Goal: Transaction & Acquisition: Obtain resource

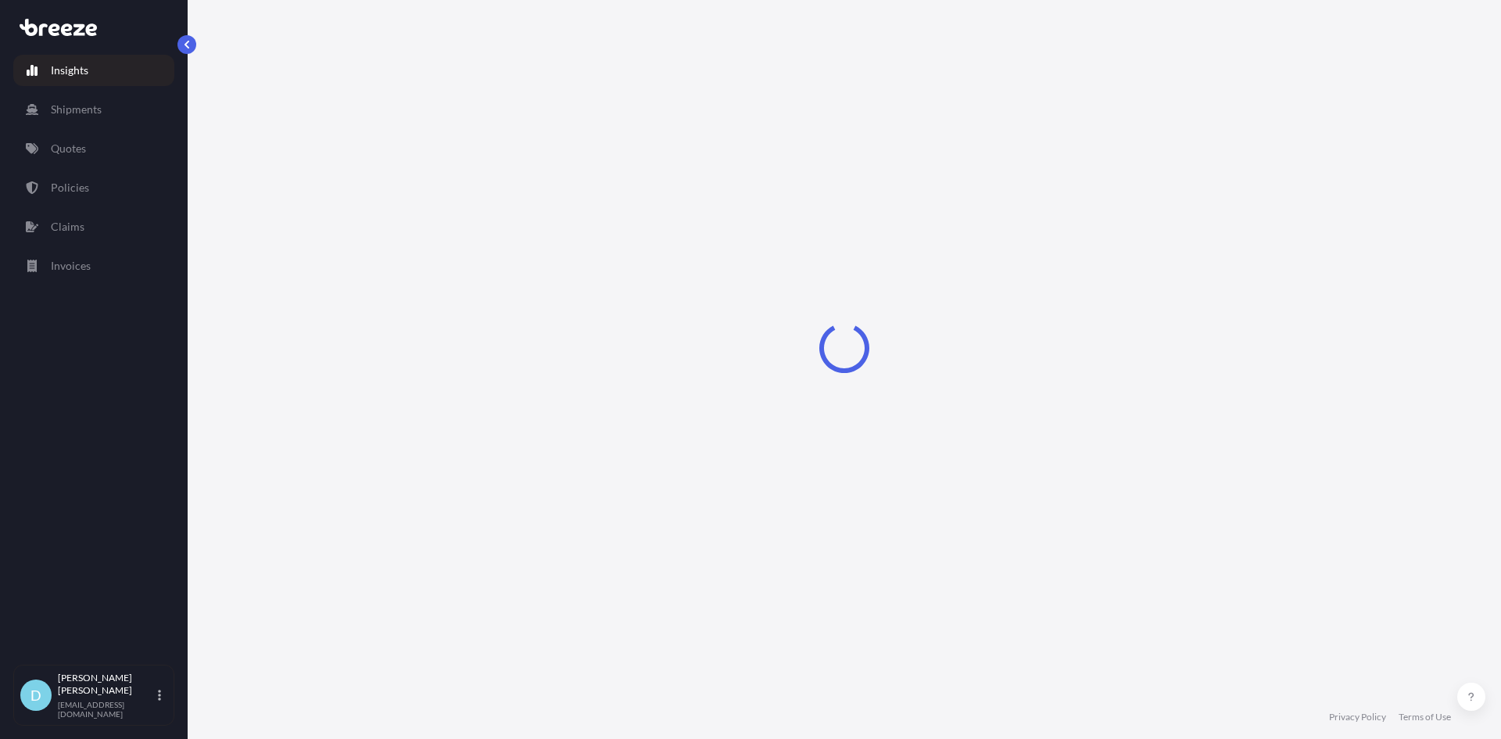
select select "2025"
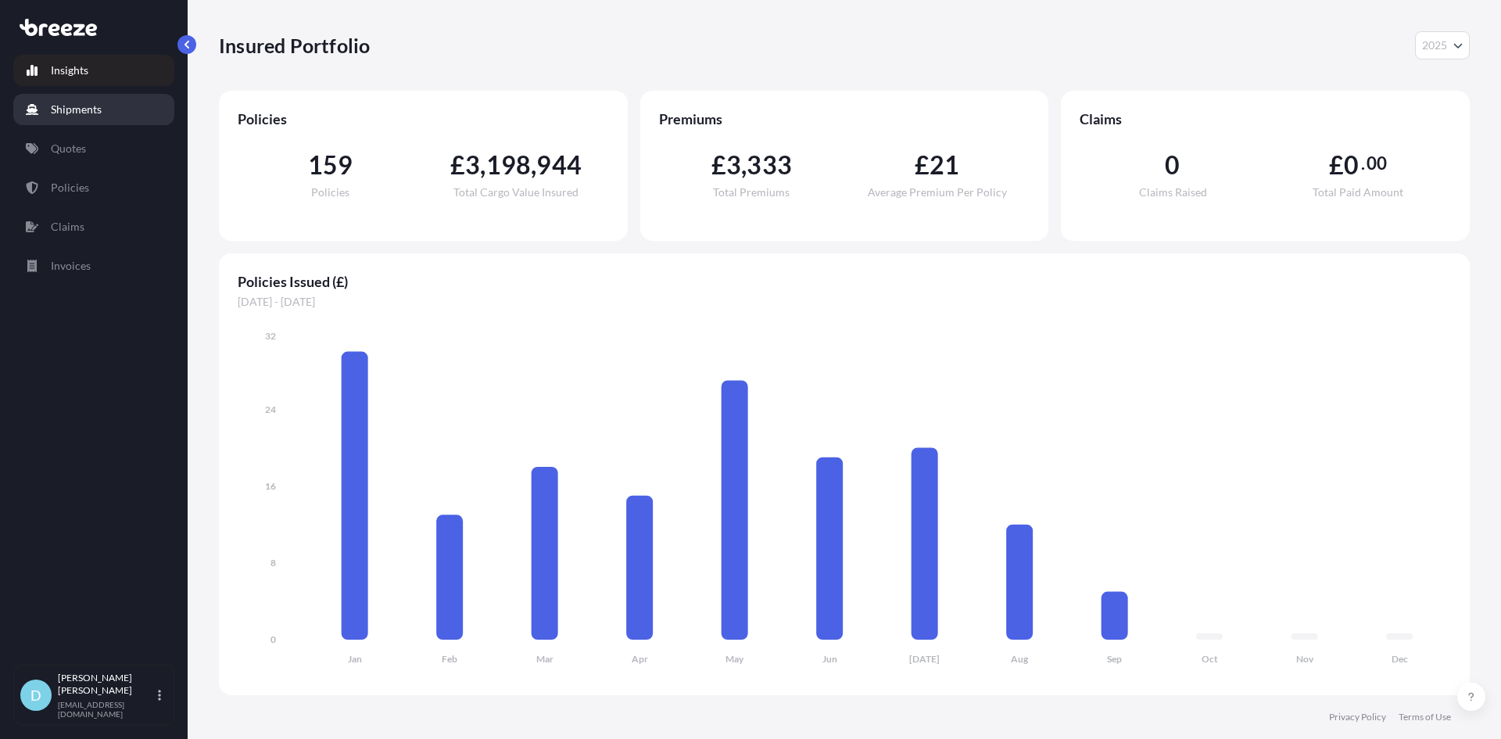
click at [106, 106] on link "Shipments" at bounding box center [93, 109] width 161 height 31
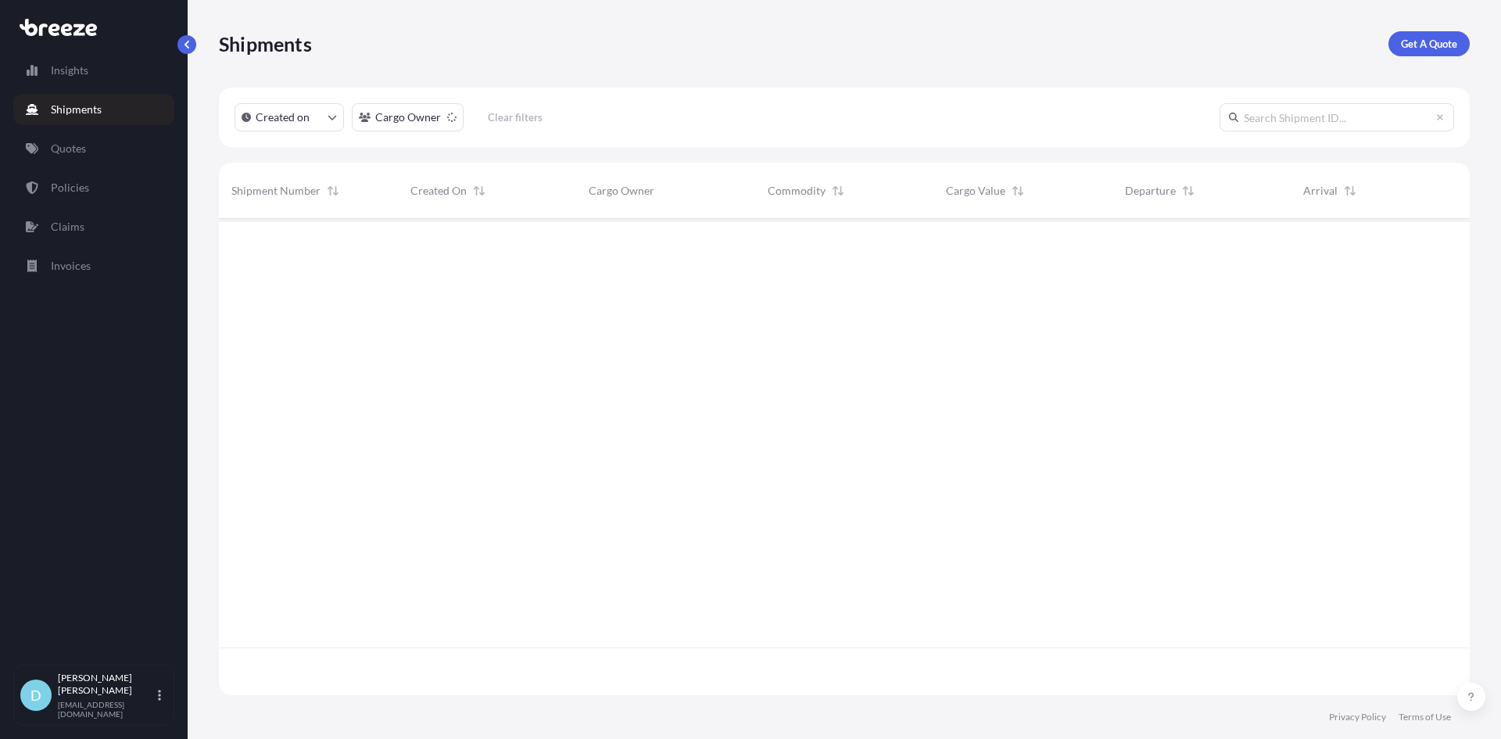
scroll to position [521, 1239]
click at [1401, 48] on p "Get A Quote" at bounding box center [1429, 44] width 56 height 16
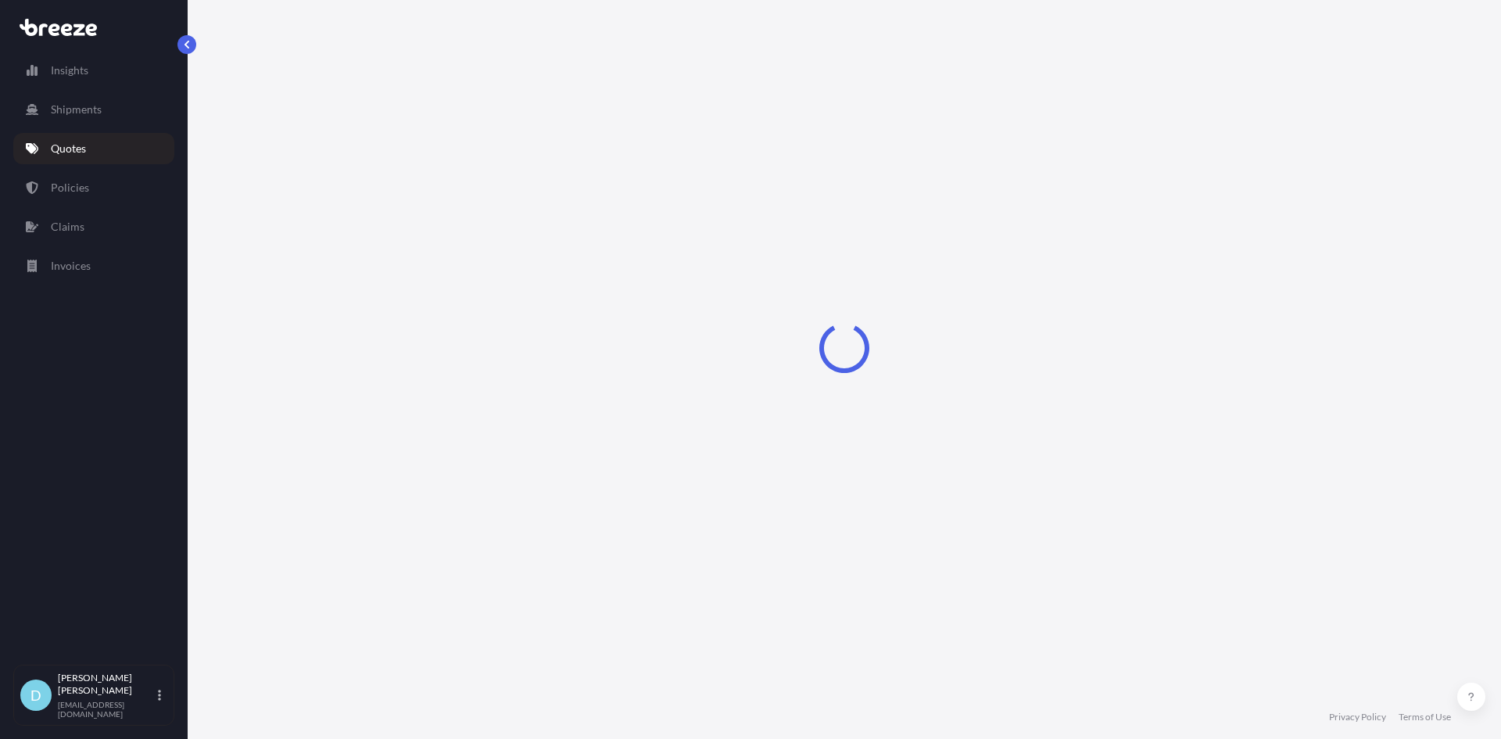
select select "Sea"
select select "1"
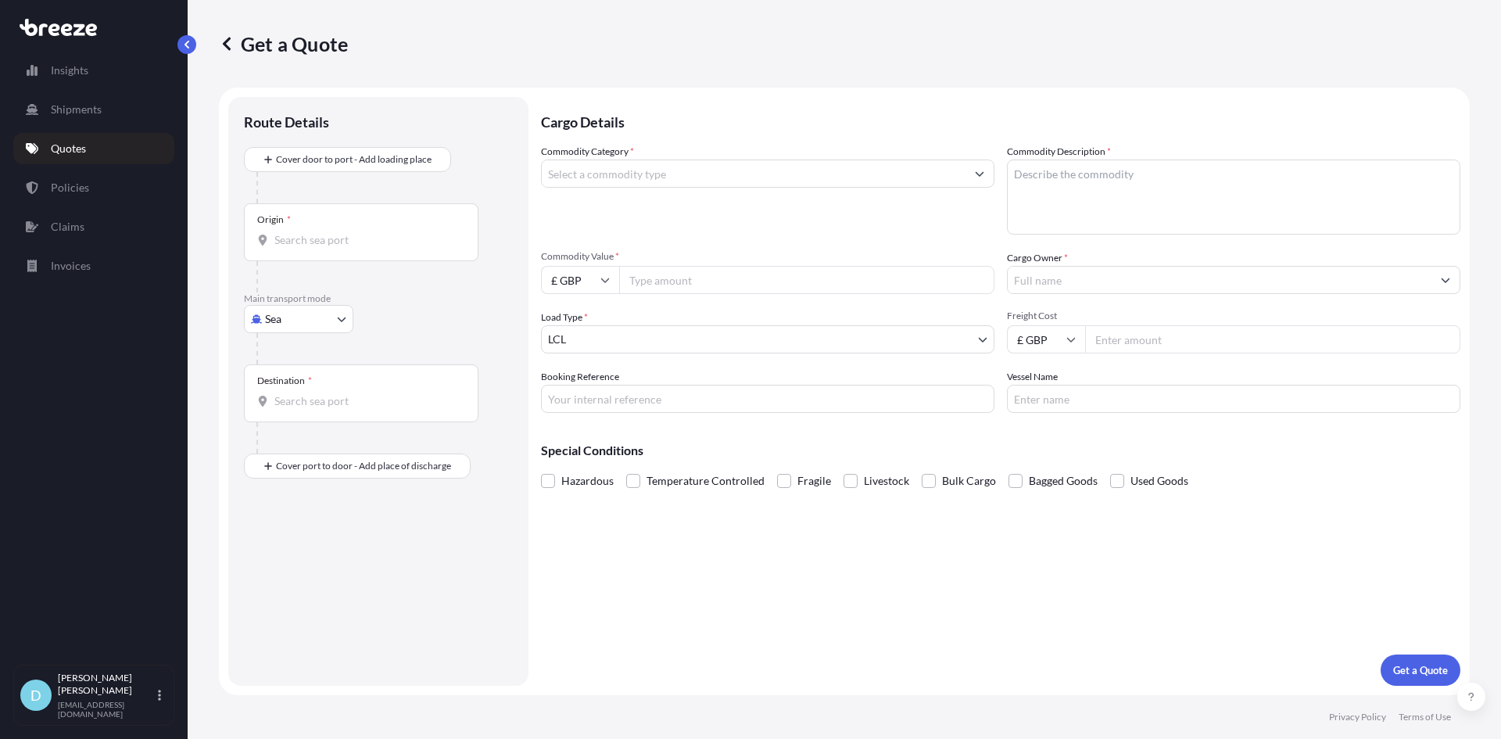
click at [353, 305] on div "Sea" at bounding box center [298, 319] width 109 height 28
click at [336, 313] on body "Insights Shipments Quotes Policies Claims Invoices D [PERSON_NAME] [PERSON_NAME…" at bounding box center [750, 369] width 1501 height 739
click at [303, 406] on div "Road" at bounding box center [298, 416] width 97 height 28
select select "Road"
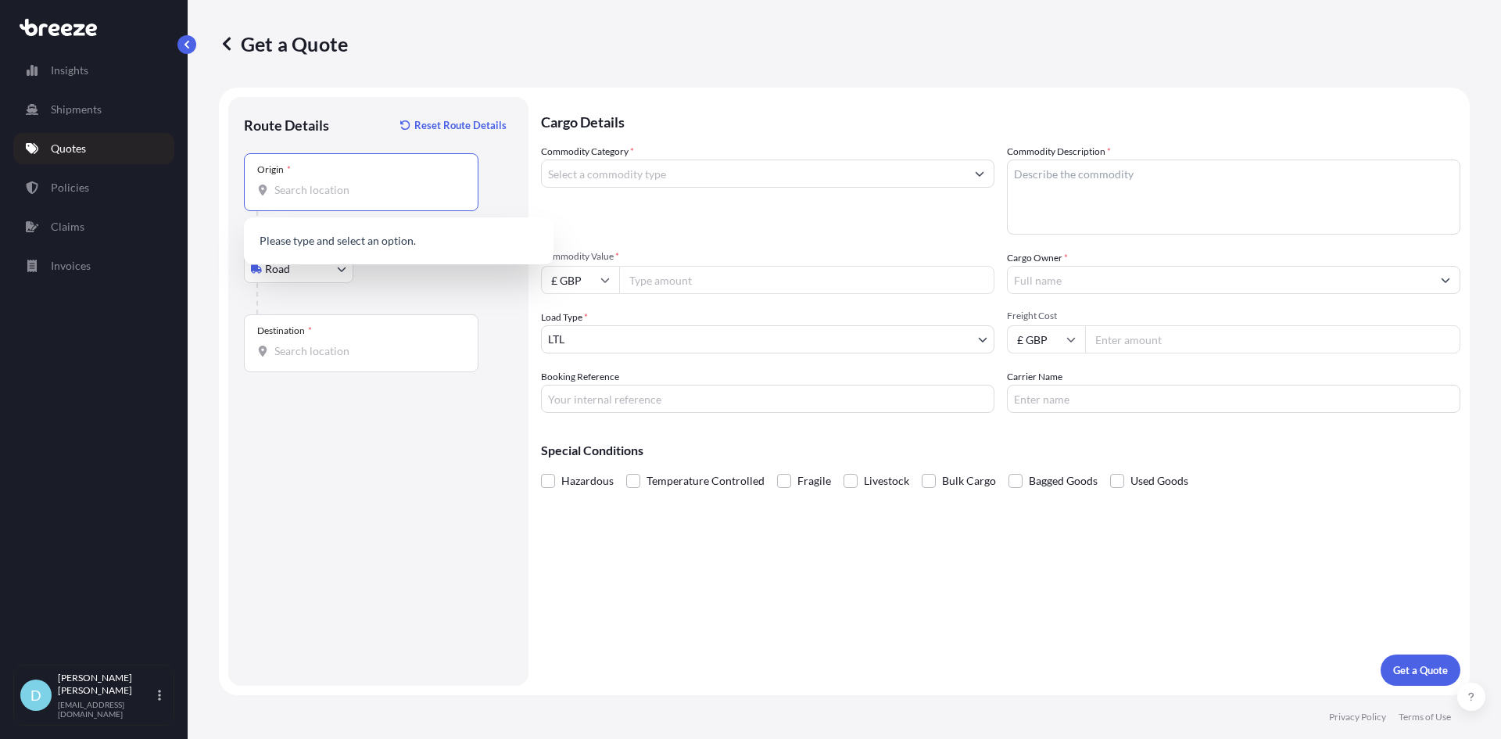
click at [348, 185] on input "Origin *" at bounding box center [366, 190] width 185 height 16
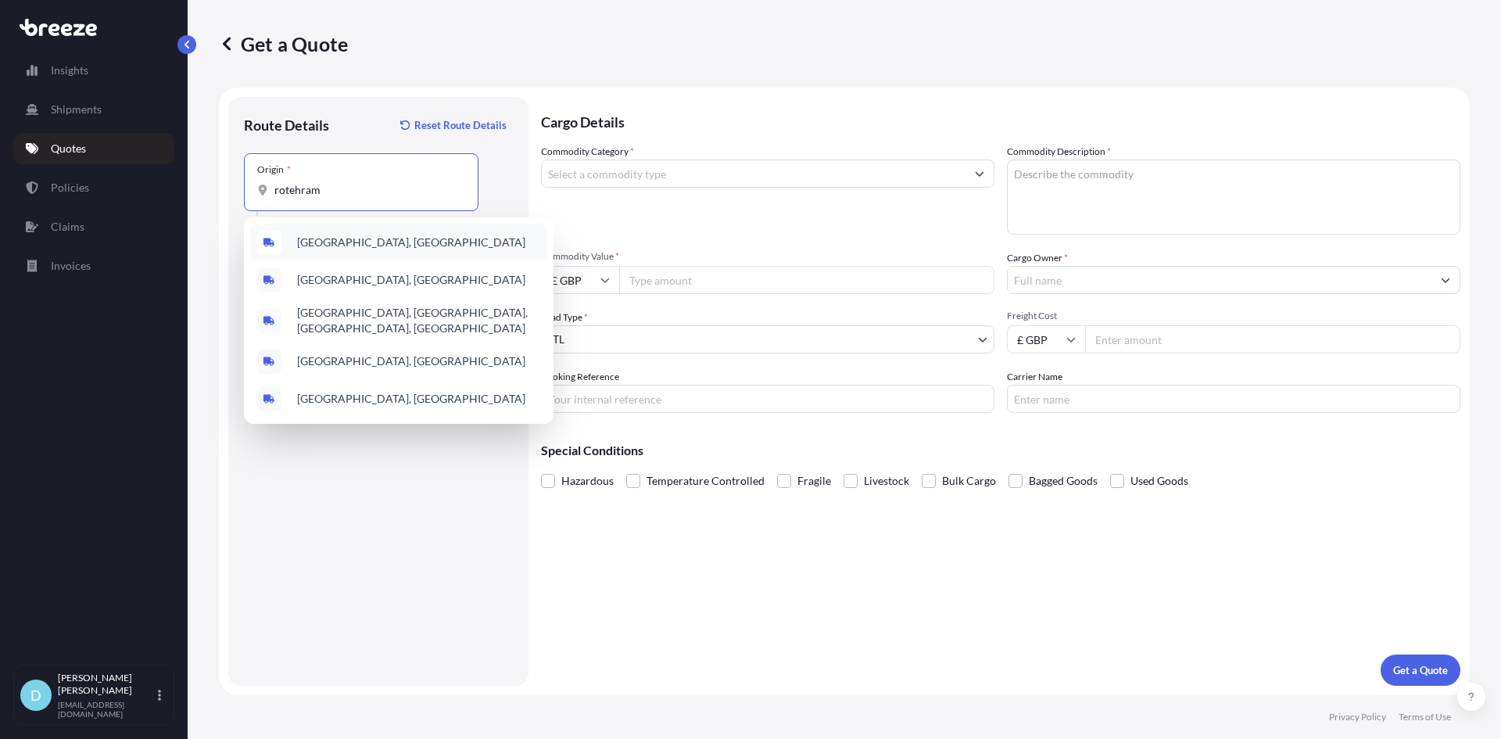
click at [342, 244] on span "[GEOGRAPHIC_DATA], [GEOGRAPHIC_DATA]" at bounding box center [411, 243] width 228 height 16
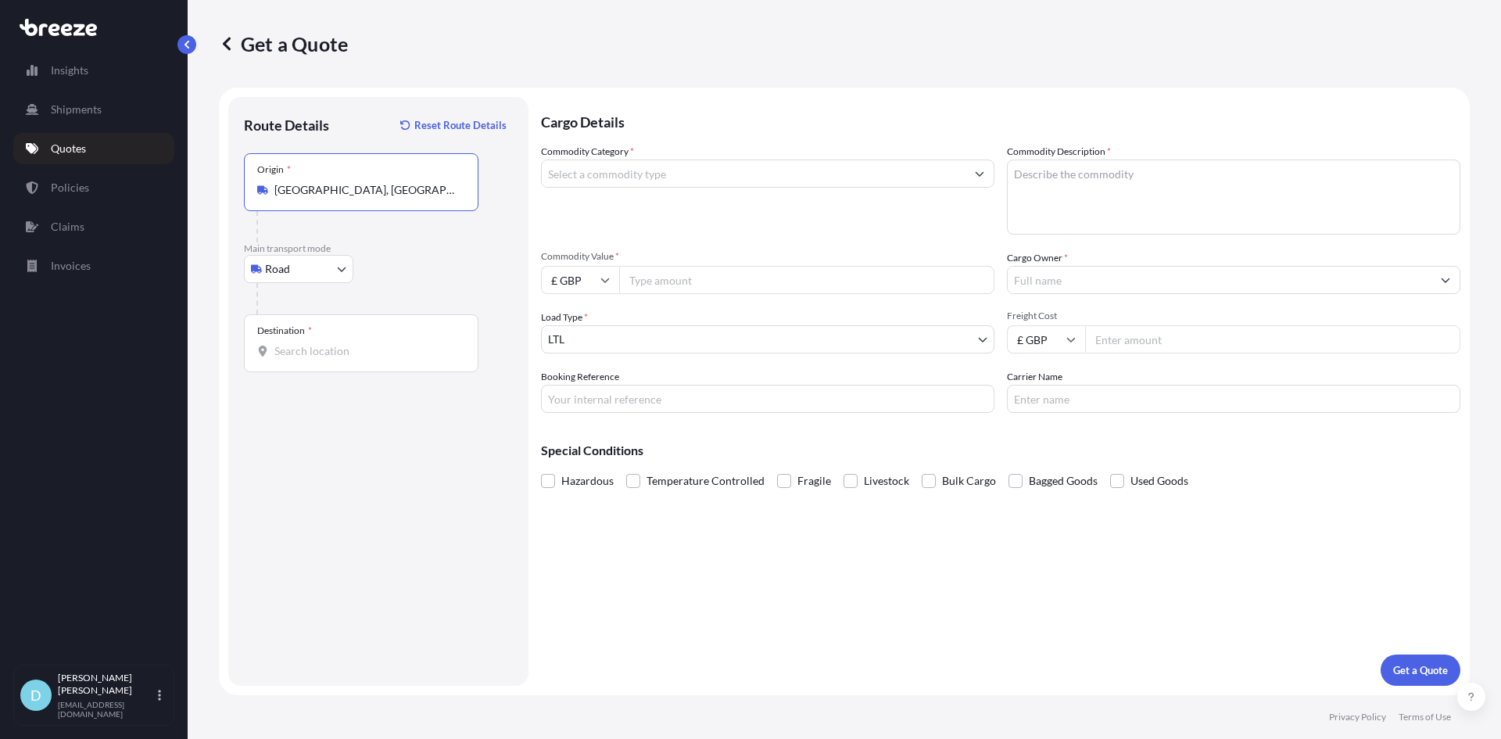
type input "[GEOGRAPHIC_DATA], [GEOGRAPHIC_DATA]"
click at [306, 360] on div "Destination *" at bounding box center [361, 343] width 235 height 58
click at [306, 359] on input "Destination *" at bounding box center [366, 351] width 185 height 16
type input "c"
click at [343, 400] on span "[STREET_ADDRESS]" at bounding box center [346, 404] width 98 height 16
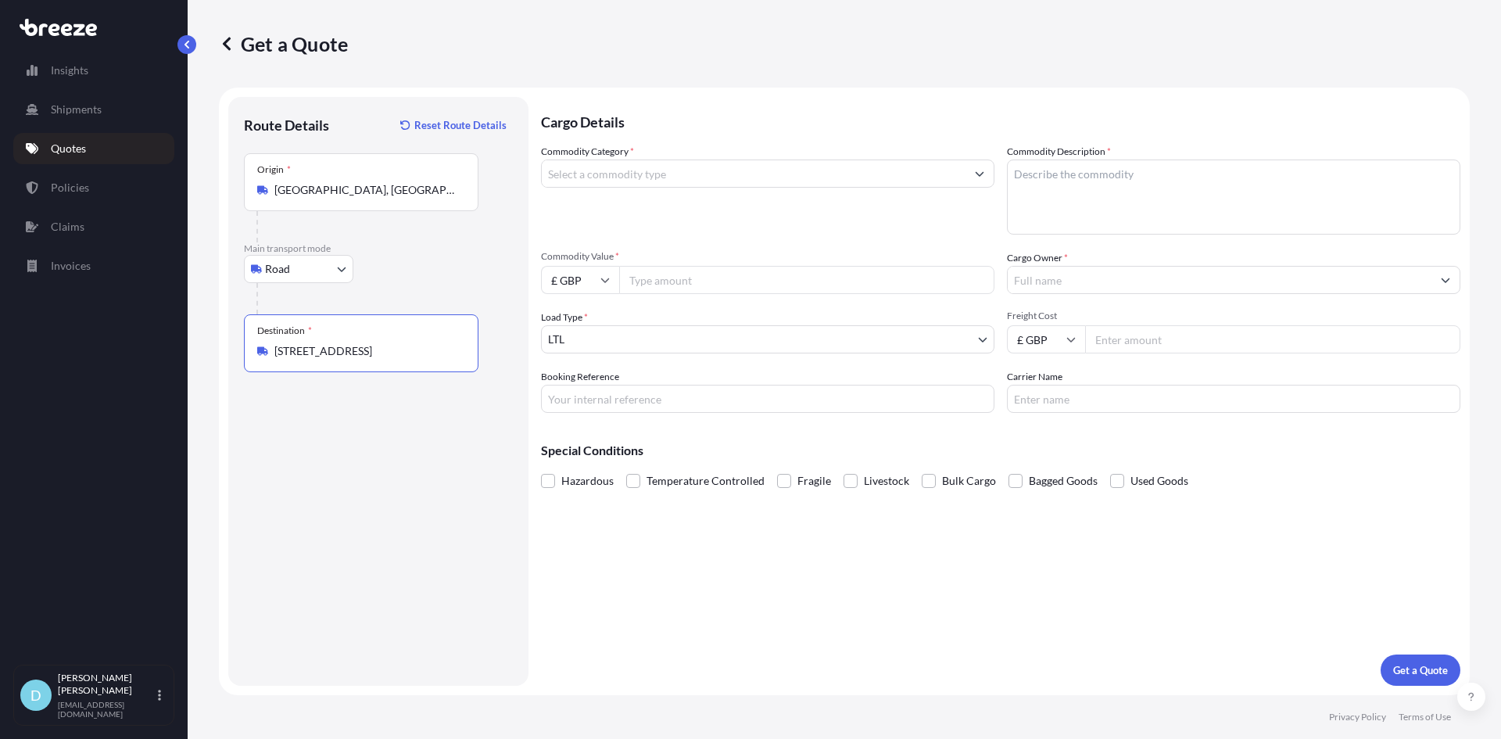
type input "[STREET_ADDRESS]"
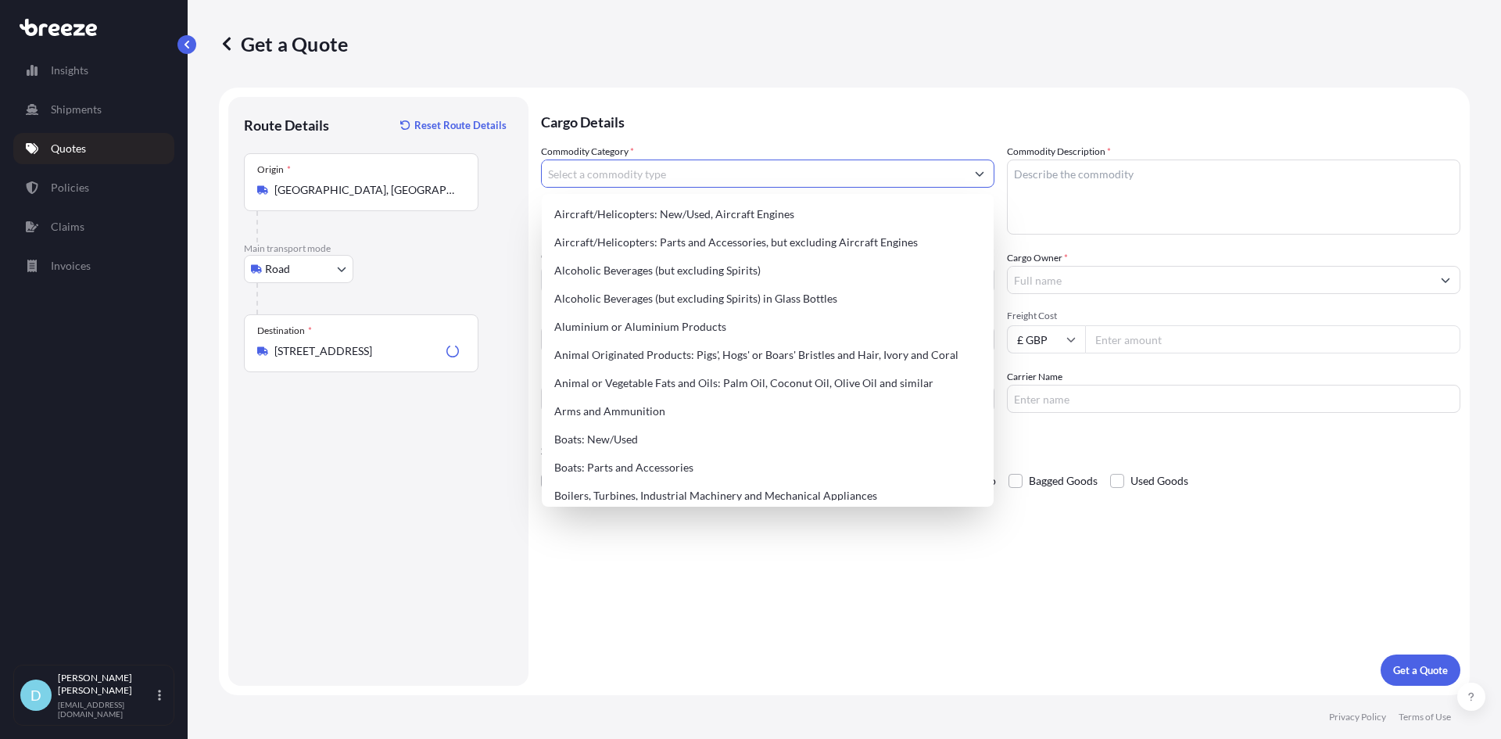
click at [618, 180] on input "Commodity Category *" at bounding box center [754, 174] width 424 height 28
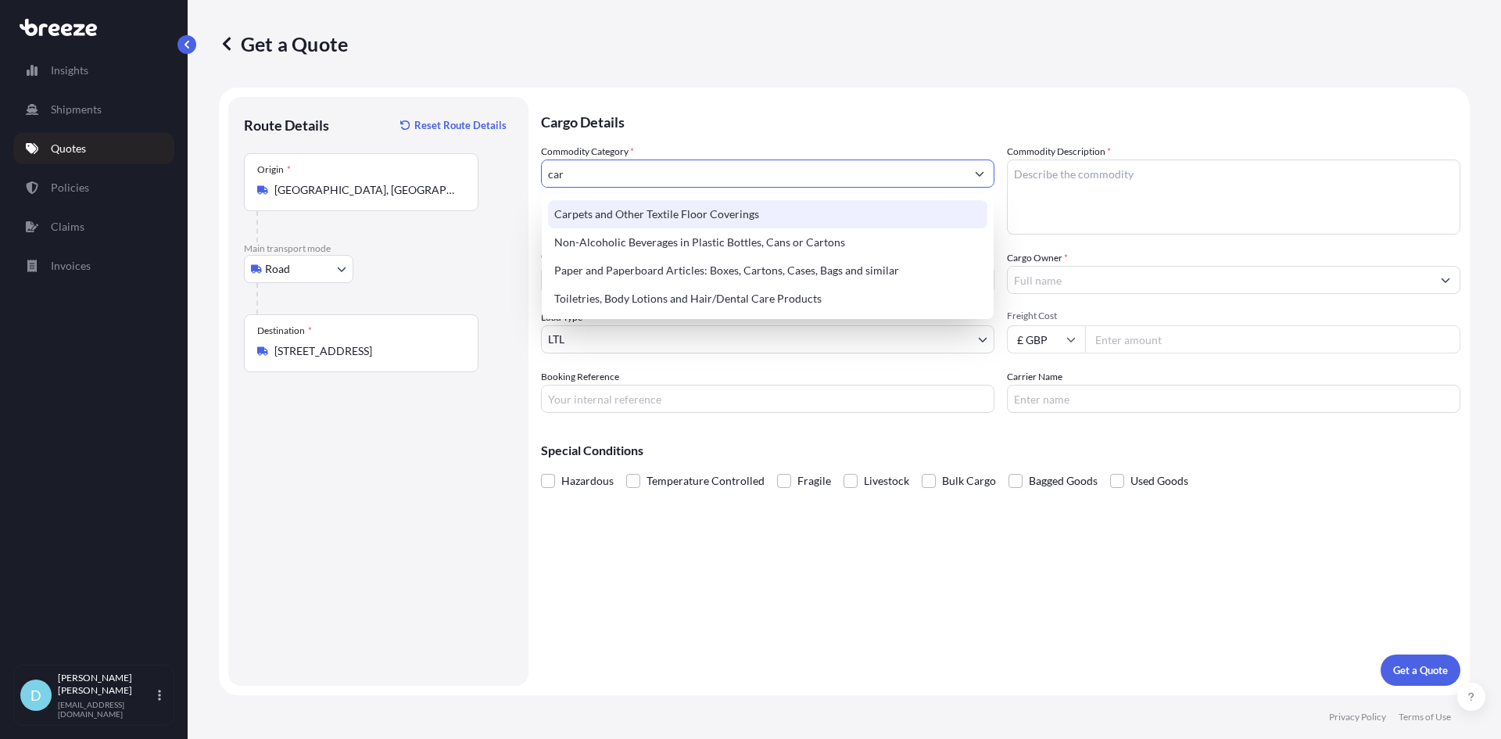
drag, startPoint x: 660, startPoint y: 177, endPoint x: 501, endPoint y: 170, distance: 158.9
click at [501, 170] on form "Route Details Reset Route Details Place of loading Road Road Rail Origin * [GEO…" at bounding box center [844, 392] width 1251 height 608
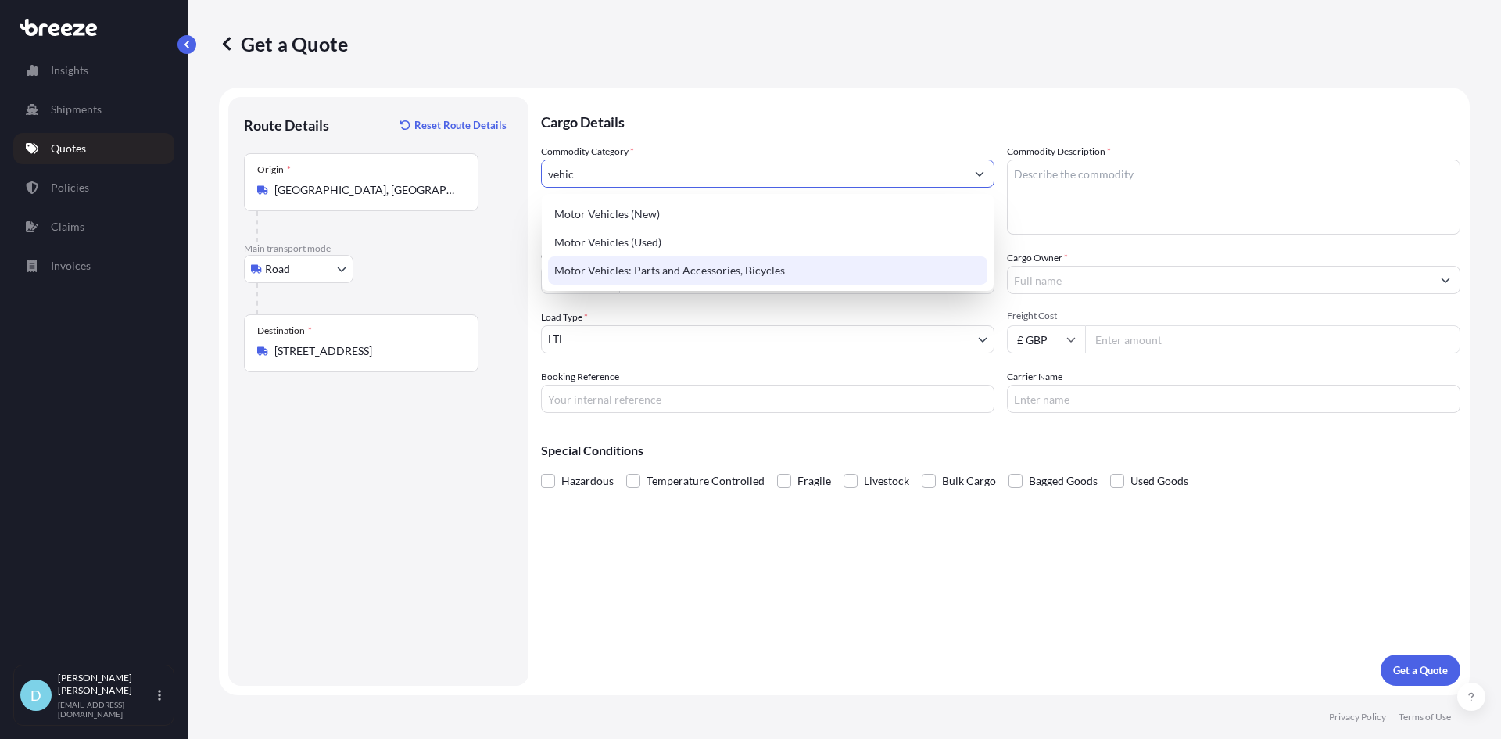
click at [572, 265] on div "Motor Vehicles: Parts and Accessories, Bicycles" at bounding box center [767, 270] width 439 height 28
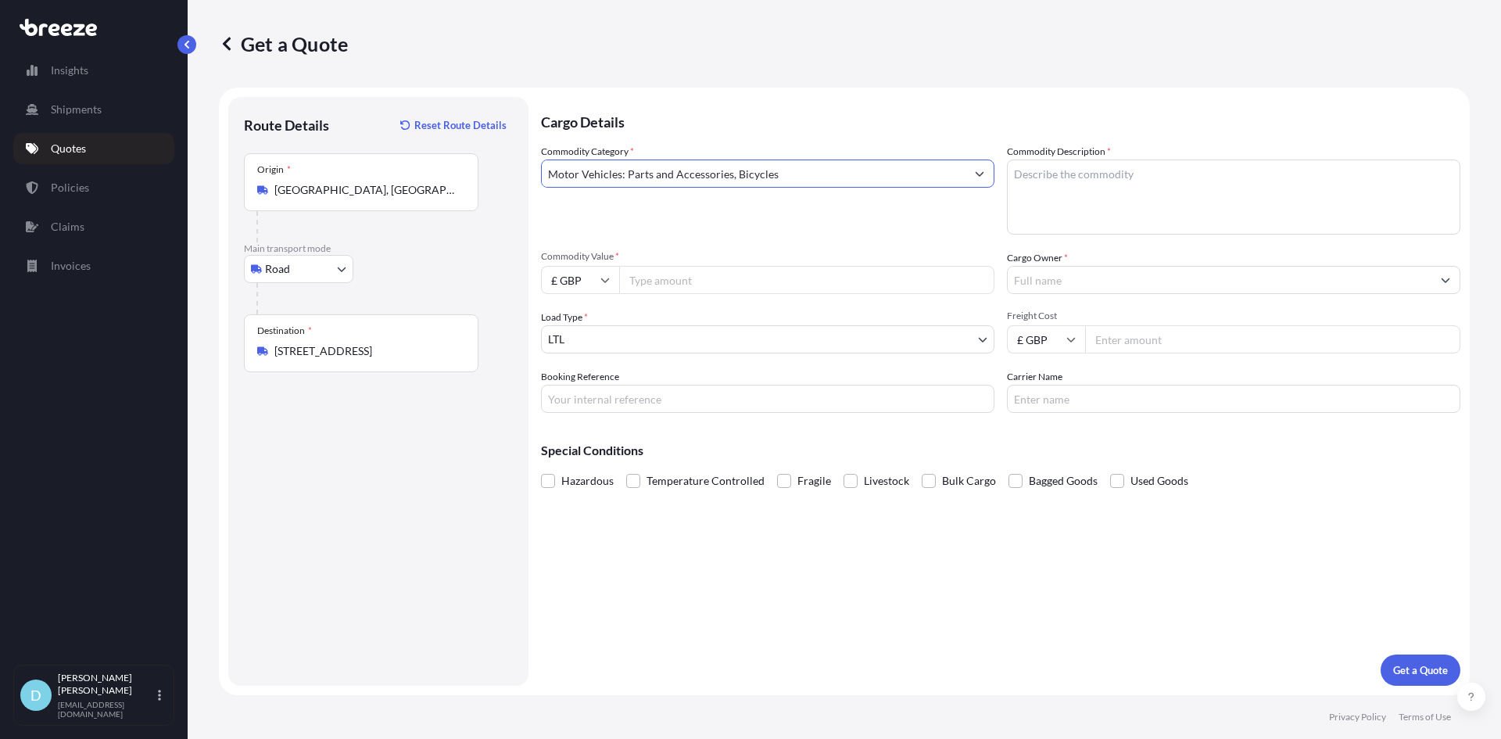
type input "Motor Vehicles: Parts and Accessories, Bicycles"
click at [1192, 179] on textarea "Commodity Description *" at bounding box center [1234, 197] width 454 height 75
type textarea "Car interiors"
type input "1300"
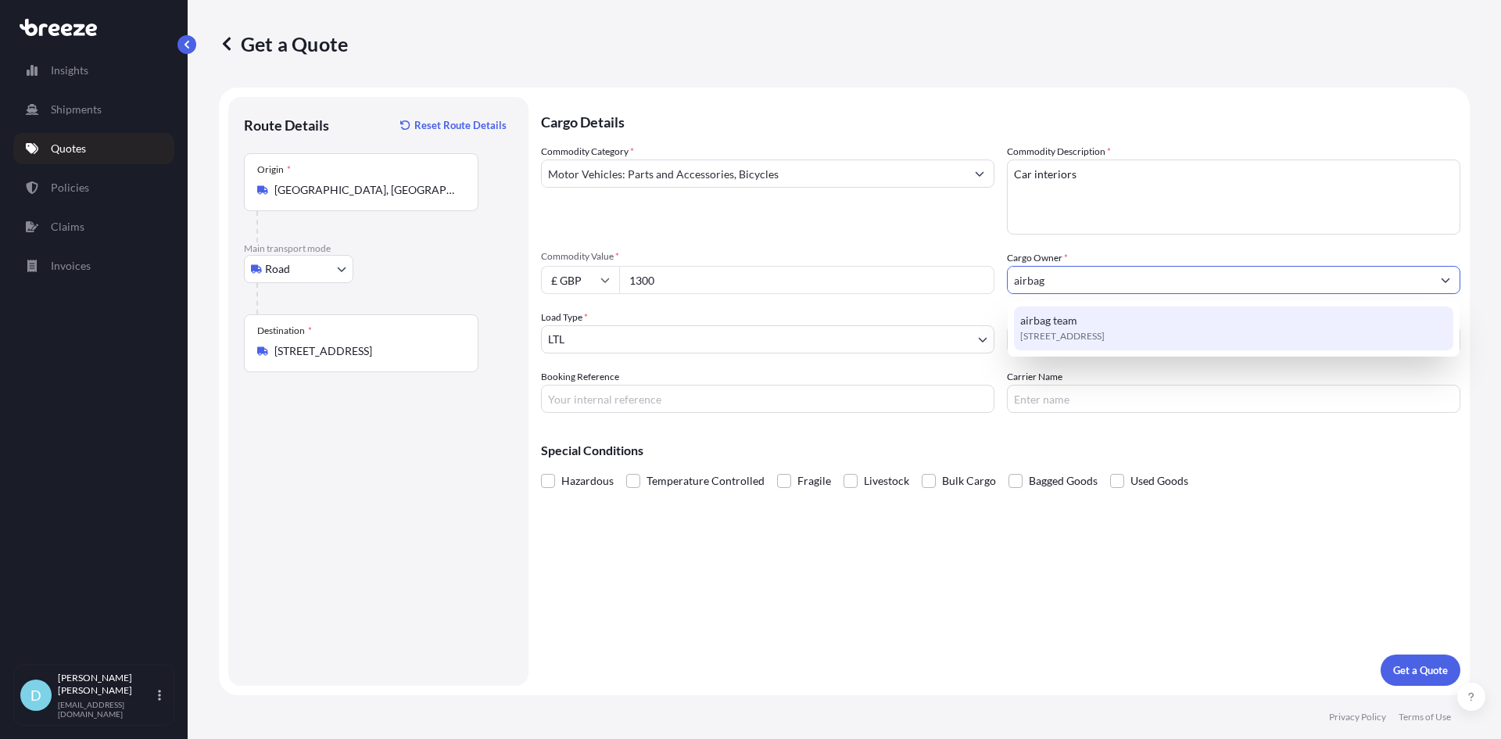
click at [1077, 319] on div "[STREET_ADDRESS]" at bounding box center [1233, 329] width 439 height 44
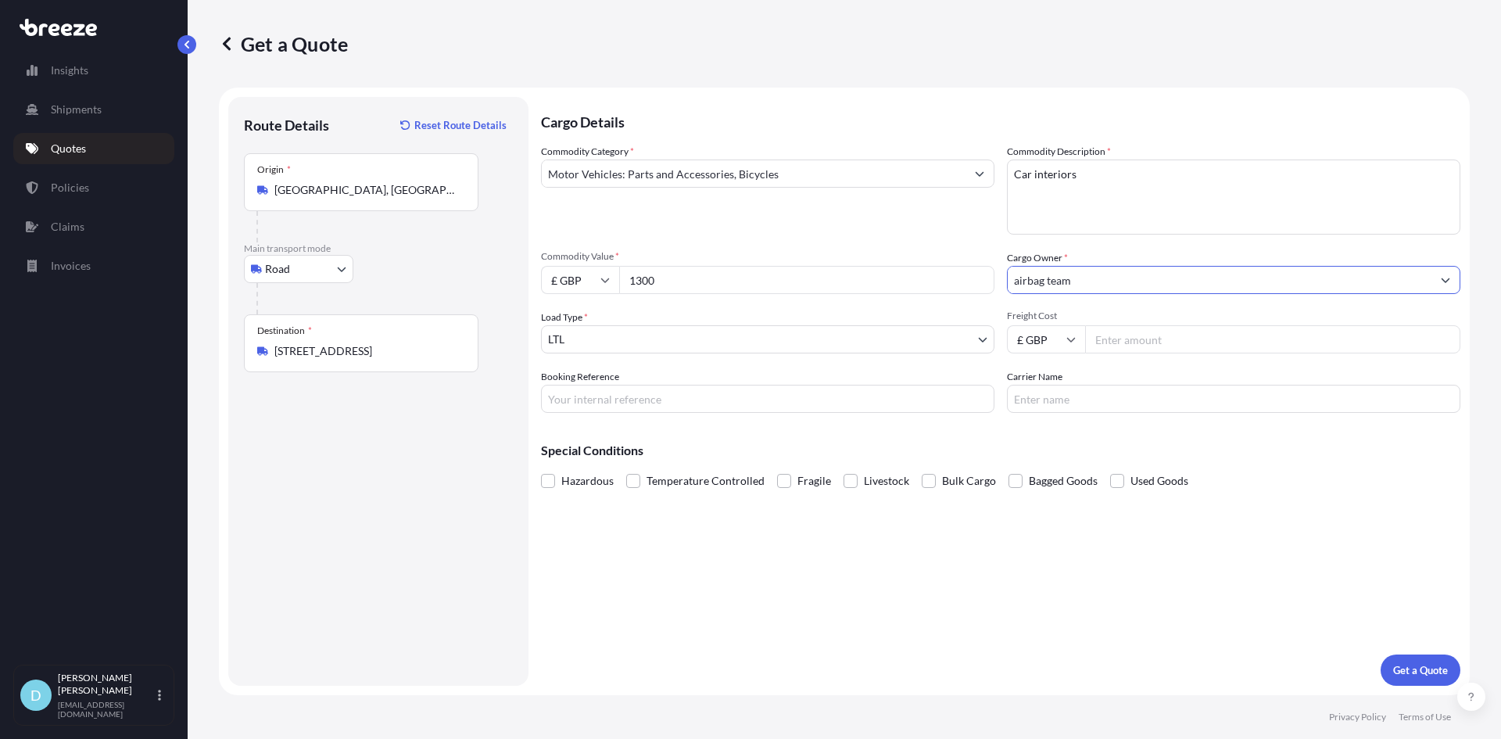
type input "airbag team"
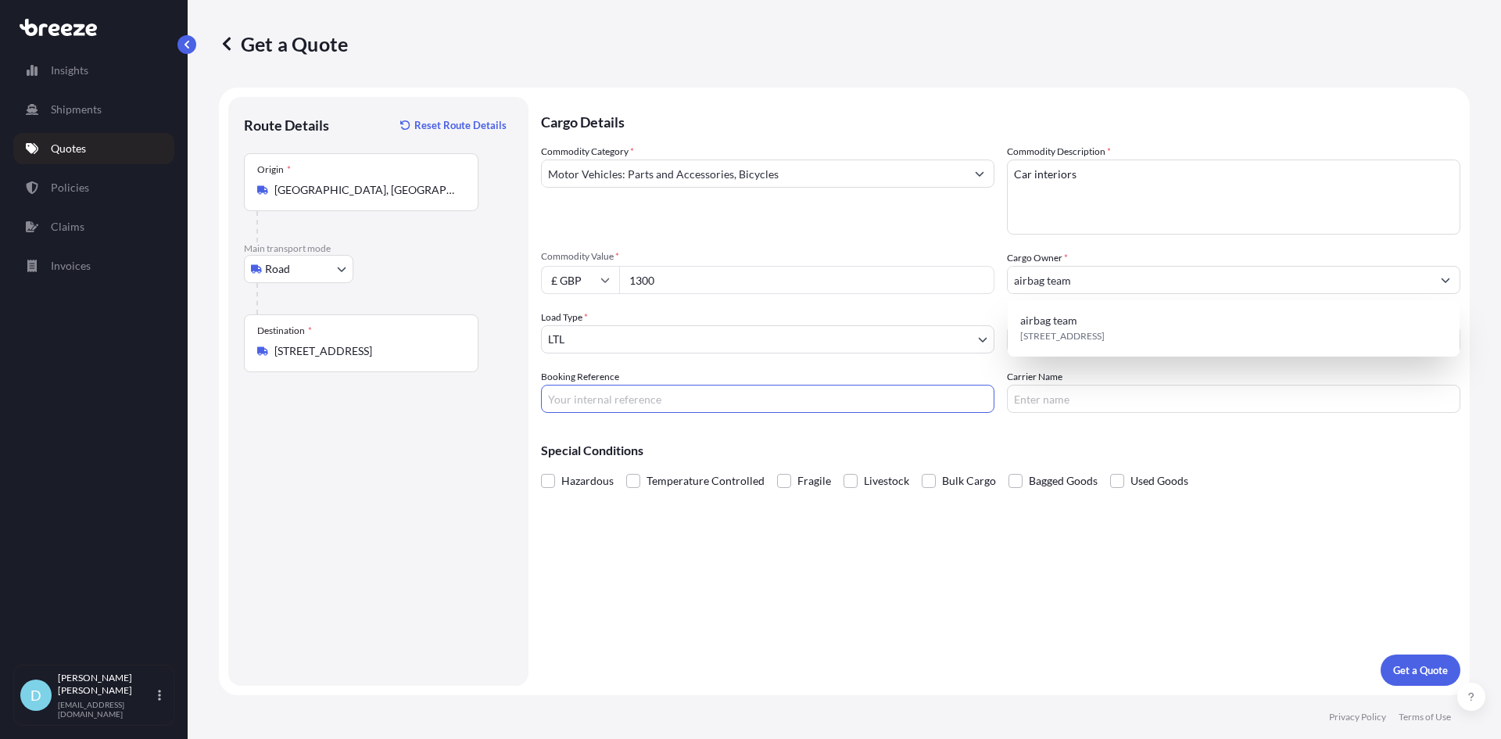
click at [714, 397] on input "Booking Reference" at bounding box center [768, 399] width 454 height 28
paste input "DO25005696"
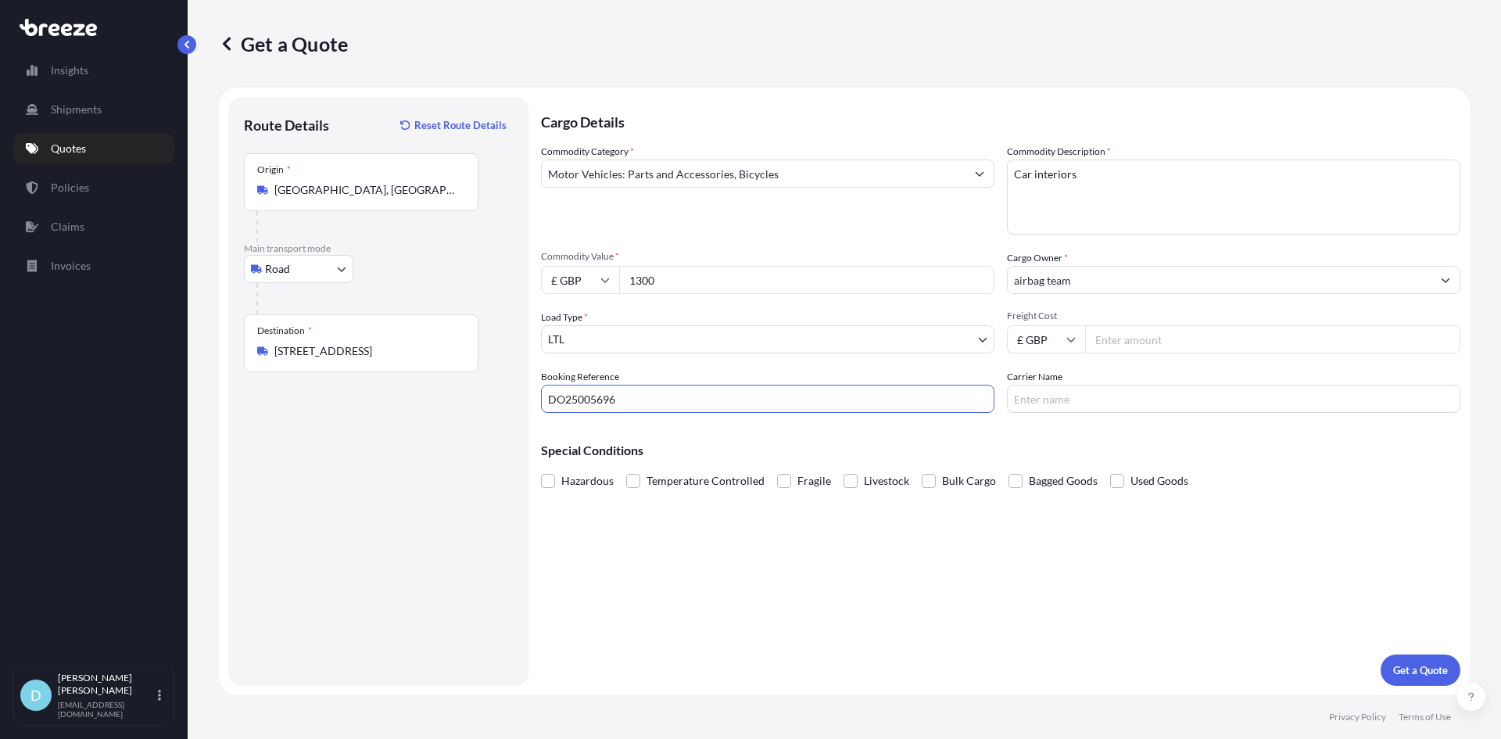
type input "DO25005696"
click at [1422, 673] on p "Get a Quote" at bounding box center [1420, 670] width 55 height 16
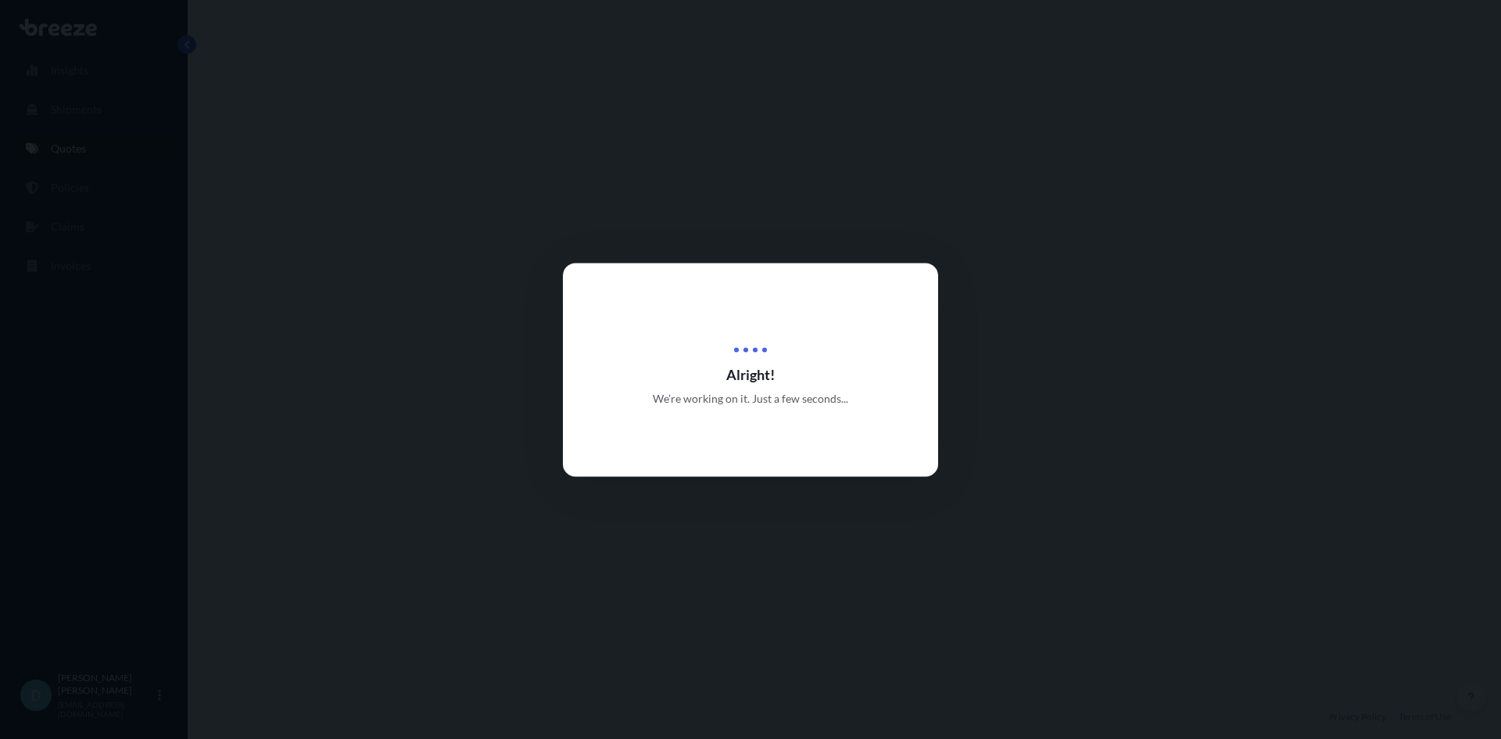
select select "Road"
select select "1"
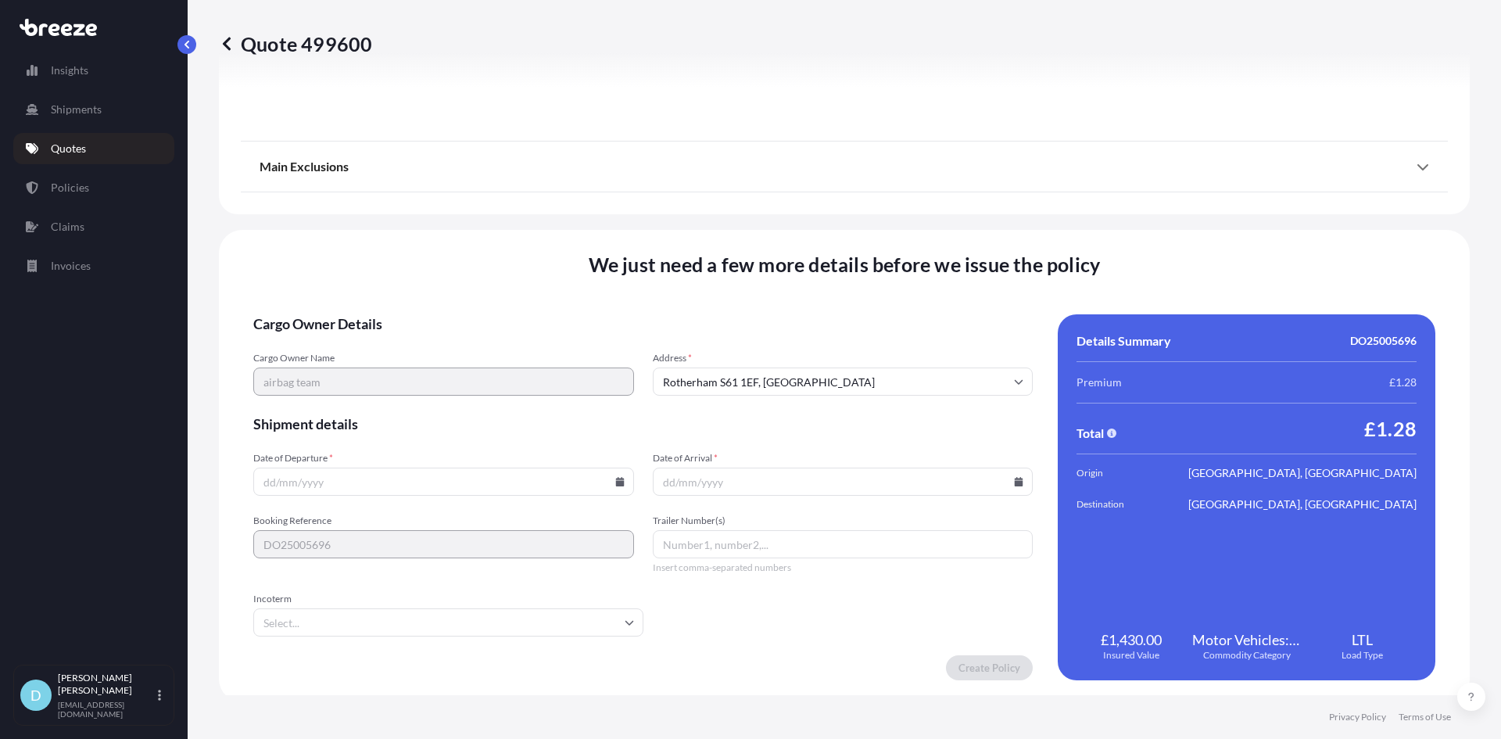
scroll to position [1727, 0]
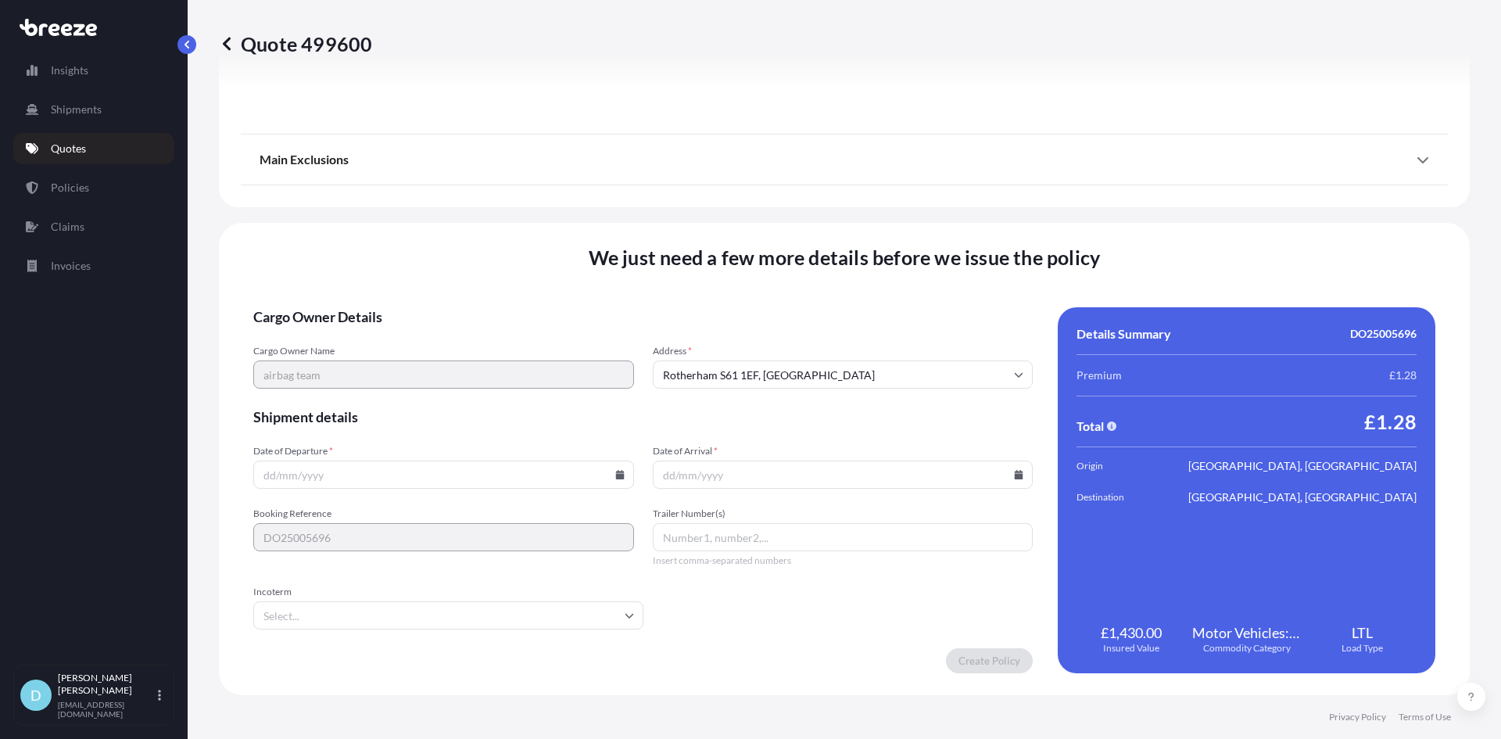
click at [543, 475] on input "Date of Departure *" at bounding box center [443, 475] width 381 height 28
click at [615, 473] on icon at bounding box center [619, 474] width 9 height 9
click at [371, 362] on button "23" at bounding box center [369, 365] width 25 height 25
type input "[DATE]"
click at [1015, 474] on icon at bounding box center [1019, 474] width 9 height 9
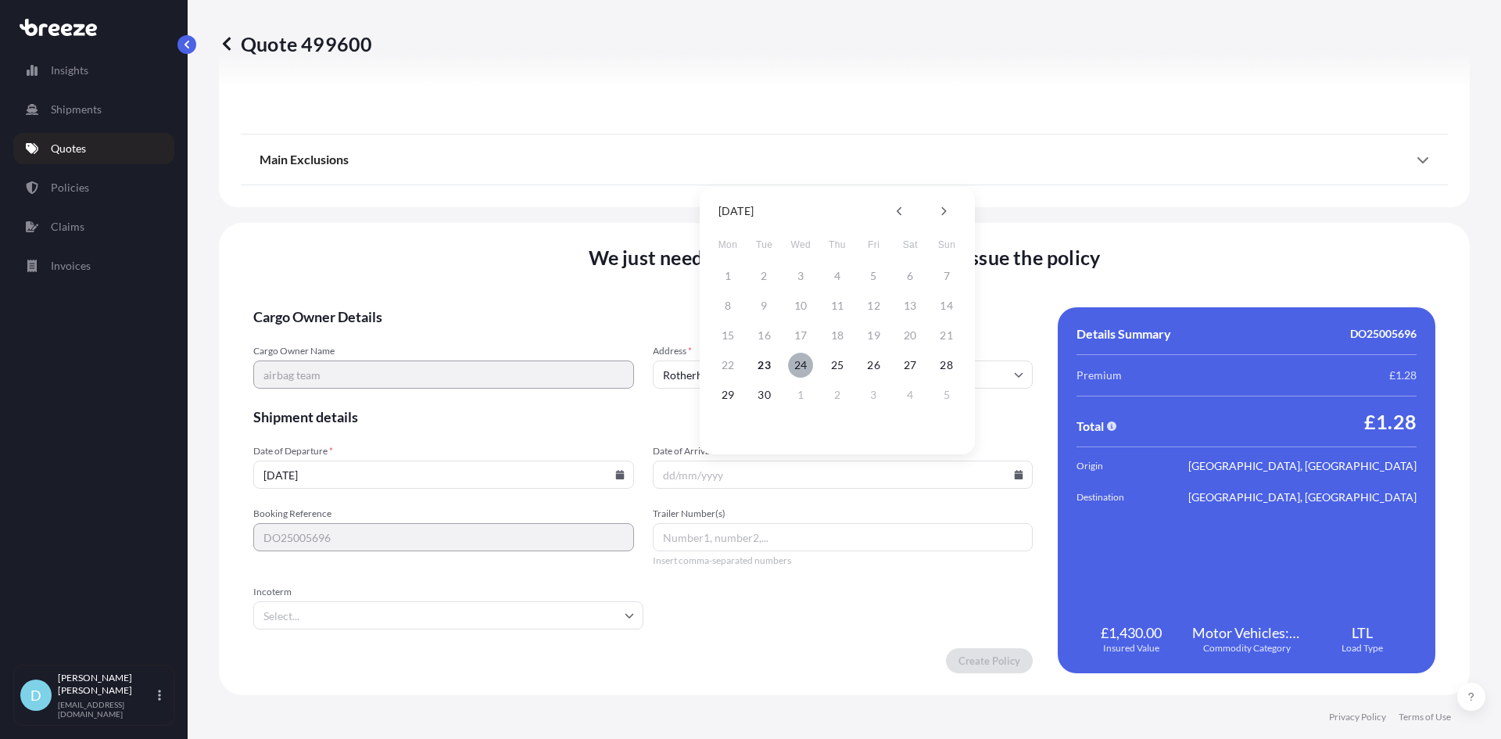
click at [805, 361] on button "24" at bounding box center [800, 365] width 25 height 25
type input "[DATE]"
click at [780, 631] on form "Cargo Owner Details Cargo Owner Name airbag team Address * [GEOGRAPHIC_DATA] Sh…" at bounding box center [643, 490] width 780 height 366
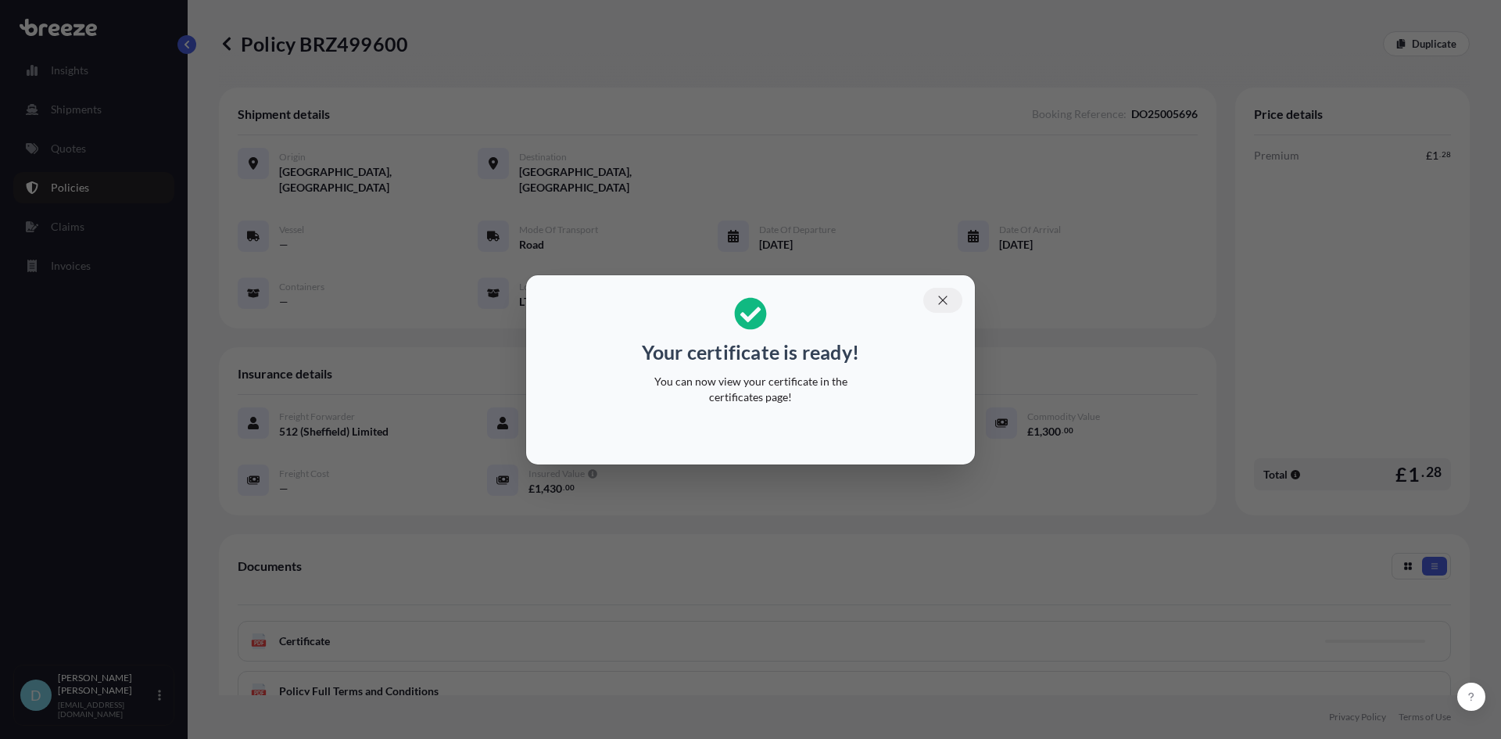
click at [941, 307] on button "button" at bounding box center [942, 300] width 39 height 25
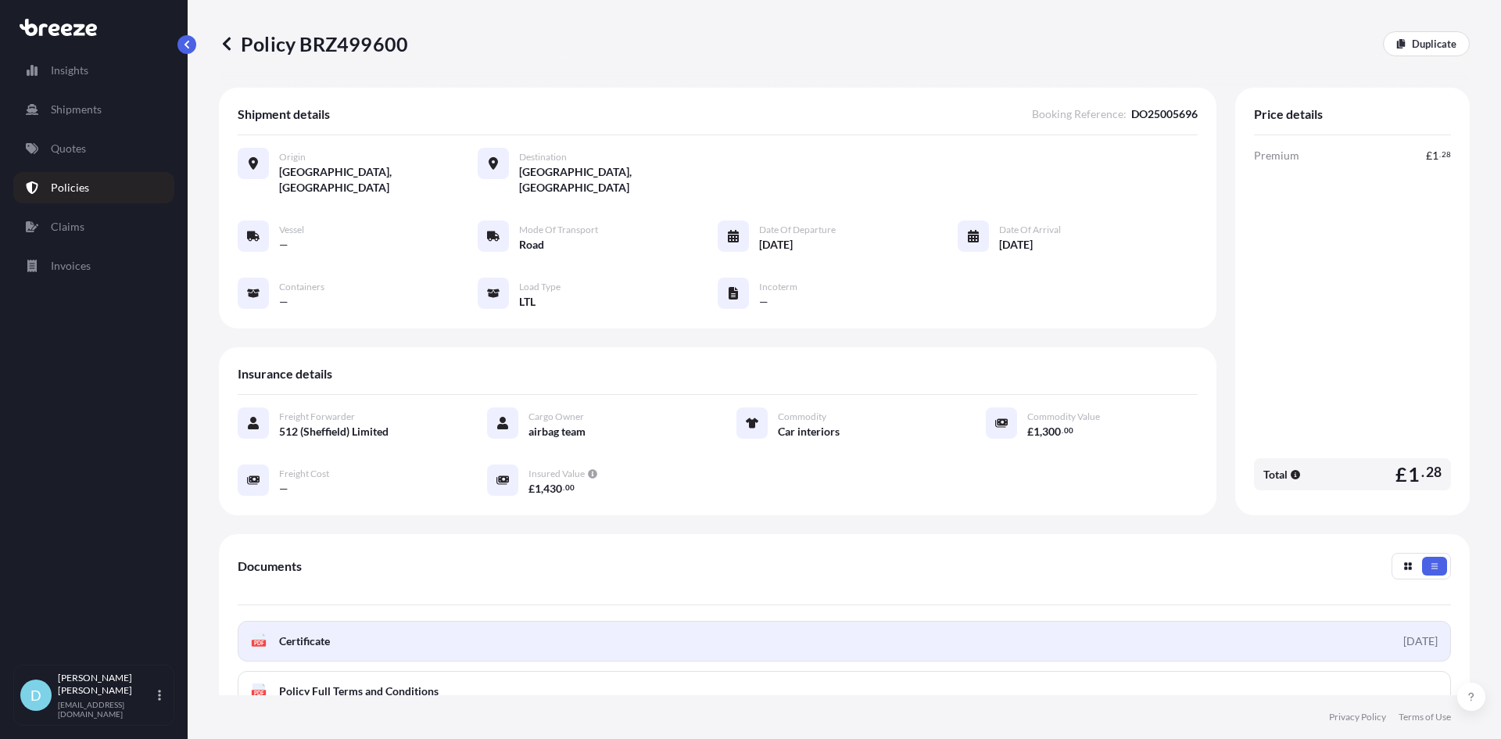
drag, startPoint x: 829, startPoint y: 620, endPoint x: 820, endPoint y: 626, distance: 10.6
click at [820, 626] on link "PDF Certificate [DATE]" at bounding box center [845, 641] width 1214 height 41
